Goal: Check status: Check status

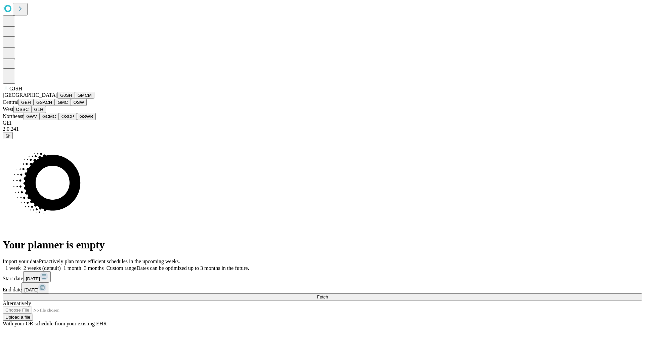
click at [57, 99] on button "GJSH" at bounding box center [65, 95] width 17 height 7
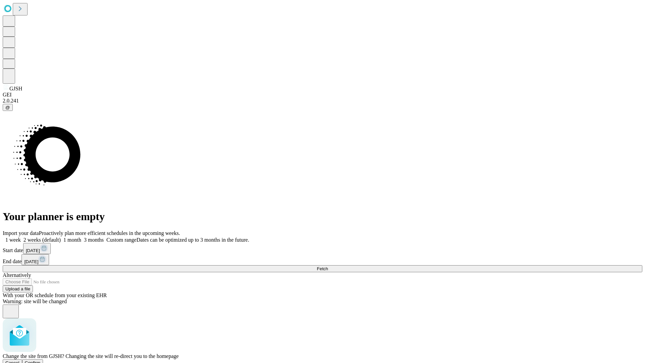
click at [41, 360] on span "Confirm" at bounding box center [33, 362] width 16 height 5
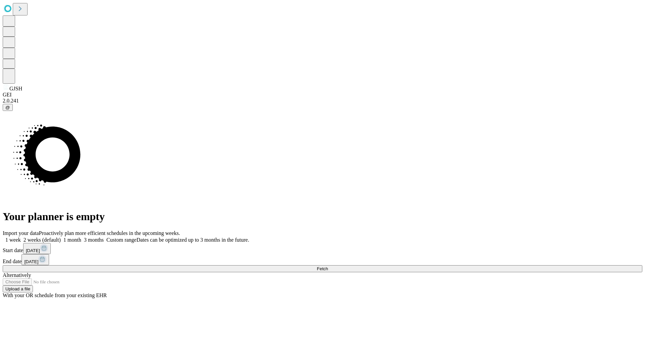
click at [81, 237] on label "1 month" at bounding box center [71, 240] width 21 height 6
click at [328, 266] on span "Fetch" at bounding box center [322, 268] width 11 height 5
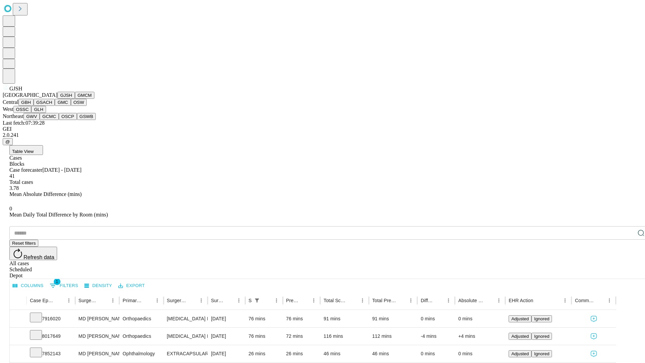
click at [75, 99] on button "GMCM" at bounding box center [84, 95] width 19 height 7
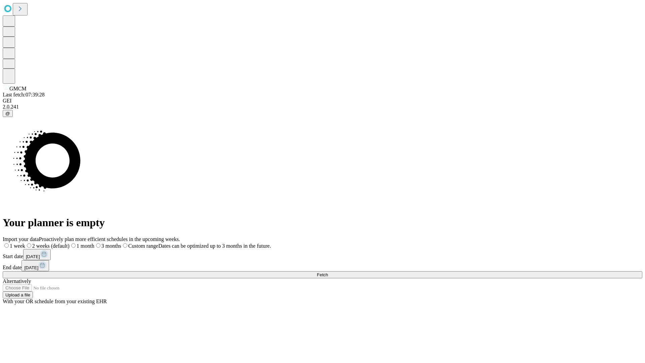
click at [94, 243] on label "1 month" at bounding box center [82, 246] width 25 height 6
click at [328, 272] on span "Fetch" at bounding box center [322, 274] width 11 height 5
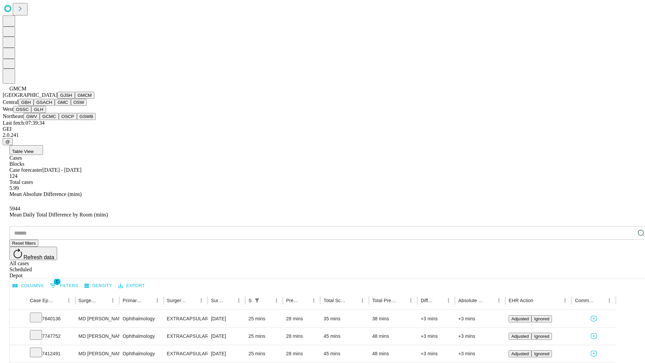
click at [34, 106] on button "GBH" at bounding box center [25, 102] width 15 height 7
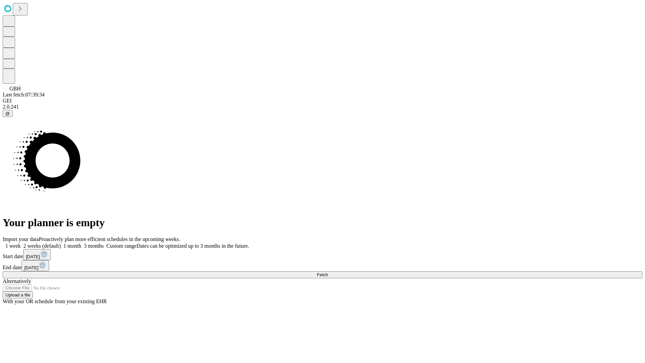
click at [328, 272] on span "Fetch" at bounding box center [322, 274] width 11 height 5
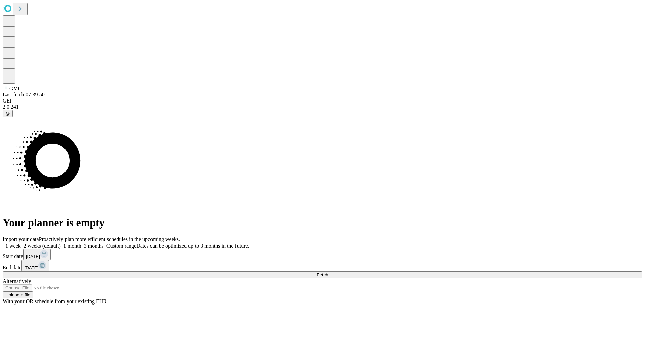
click at [81, 243] on label "1 month" at bounding box center [71, 246] width 21 height 6
click at [328, 272] on span "Fetch" at bounding box center [322, 274] width 11 height 5
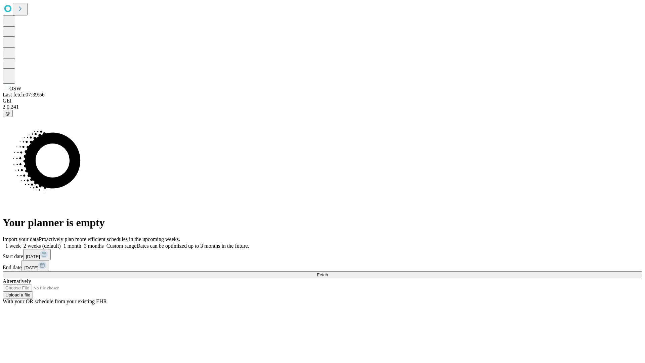
click at [81, 243] on label "1 month" at bounding box center [71, 246] width 21 height 6
click at [328, 272] on span "Fetch" at bounding box center [322, 274] width 11 height 5
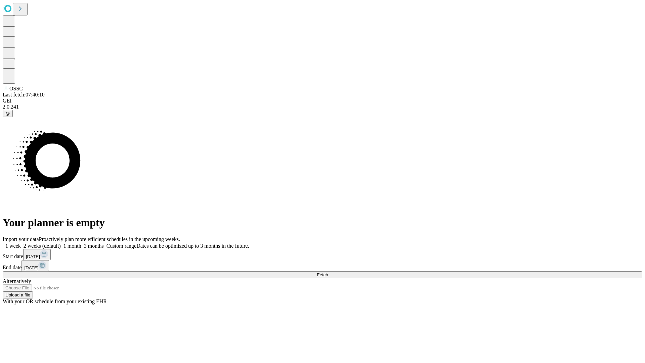
click at [328, 272] on span "Fetch" at bounding box center [322, 274] width 11 height 5
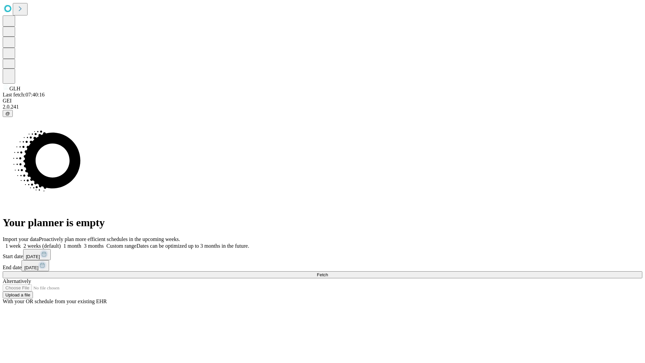
click at [81, 243] on label "1 month" at bounding box center [71, 246] width 21 height 6
click at [328, 272] on span "Fetch" at bounding box center [322, 274] width 11 height 5
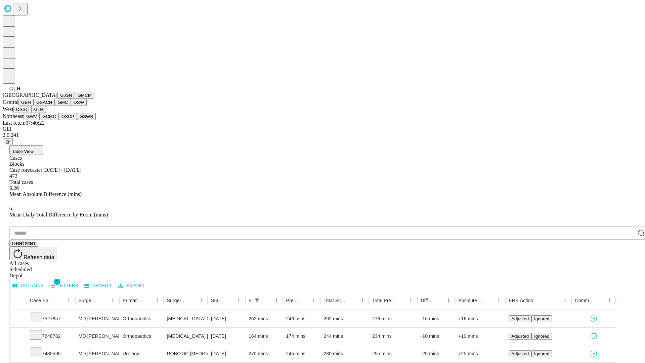
click at [40, 120] on button "GWV" at bounding box center [32, 116] width 16 height 7
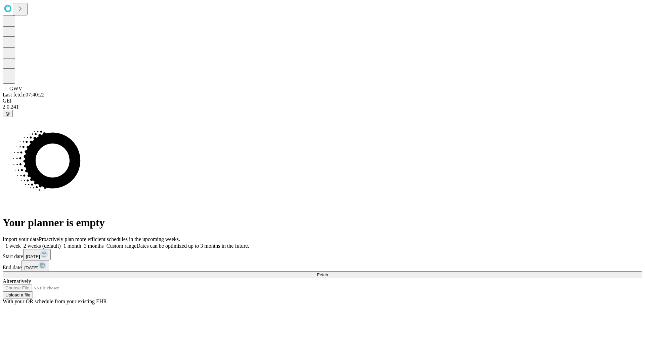
click at [81, 243] on label "1 month" at bounding box center [71, 246] width 21 height 6
click at [328, 272] on span "Fetch" at bounding box center [322, 274] width 11 height 5
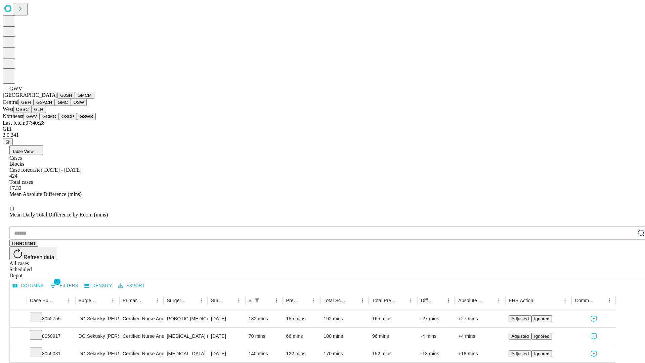
click at [52, 120] on button "GCMC" at bounding box center [49, 116] width 19 height 7
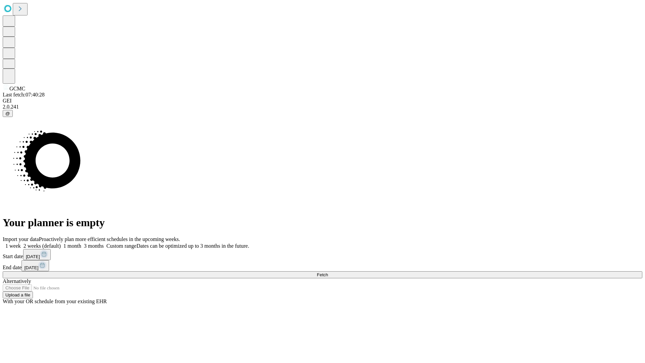
click at [81, 243] on label "1 month" at bounding box center [71, 246] width 21 height 6
click at [328, 272] on span "Fetch" at bounding box center [322, 274] width 11 height 5
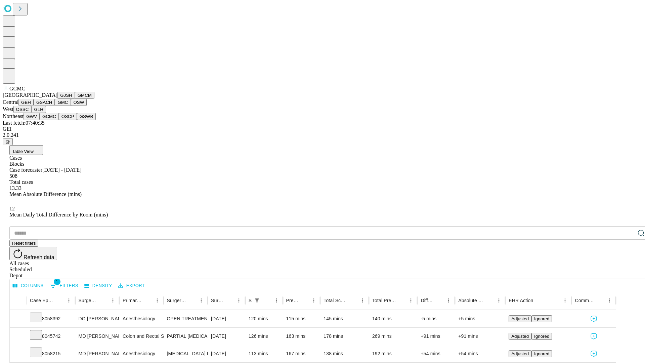
click at [59, 120] on button "OSCP" at bounding box center [68, 116] width 18 height 7
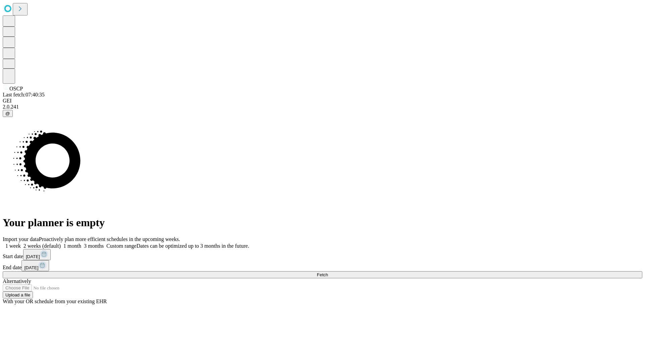
click at [81, 243] on label "1 month" at bounding box center [71, 246] width 21 height 6
click at [328, 272] on span "Fetch" at bounding box center [322, 274] width 11 height 5
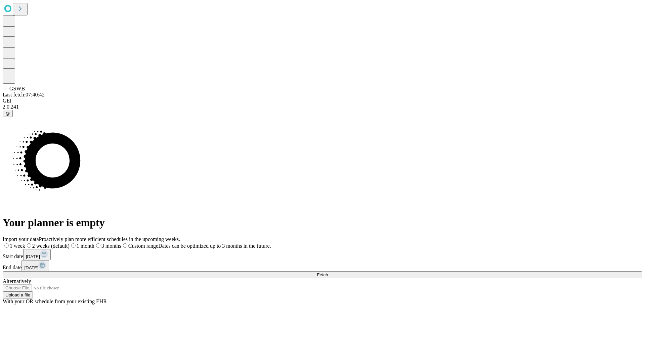
click at [94, 243] on label "1 month" at bounding box center [82, 246] width 25 height 6
click at [328, 272] on span "Fetch" at bounding box center [322, 274] width 11 height 5
